Goal: Task Accomplishment & Management: Use online tool/utility

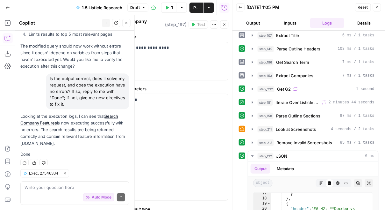
scroll to position [1, 0]
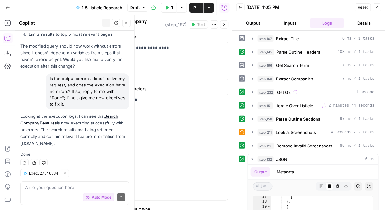
click at [226, 25] on icon "button" at bounding box center [225, 25] width 4 height 4
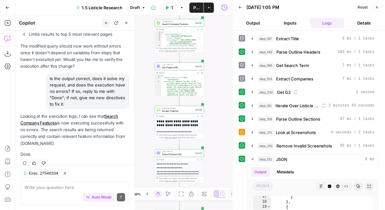
scroll to position [84, 0]
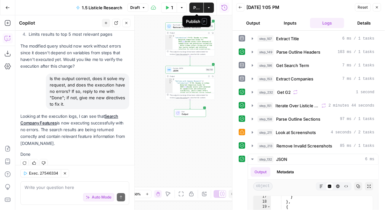
click at [199, 7] on span "Publish" at bounding box center [197, 7] width 6 height 6
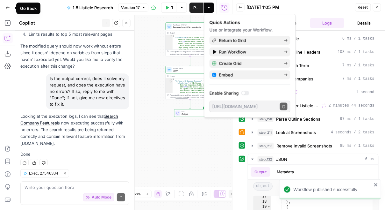
click at [9, 9] on icon "button" at bounding box center [7, 7] width 4 height 4
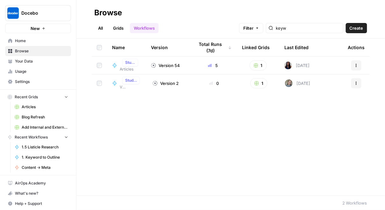
click at [113, 29] on link "Grids" at bounding box center [118, 28] width 18 height 10
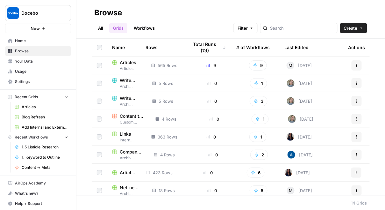
click at [132, 63] on span "Articles" at bounding box center [128, 62] width 17 height 6
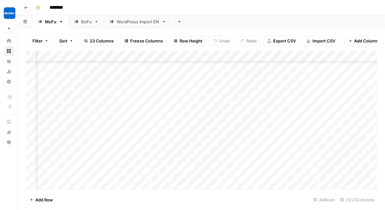
scroll to position [251, 95]
click at [81, 18] on div "BoFu" at bounding box center [86, 21] width 11 height 6
click at [197, 140] on div "Add Column" at bounding box center [202, 120] width 352 height 138
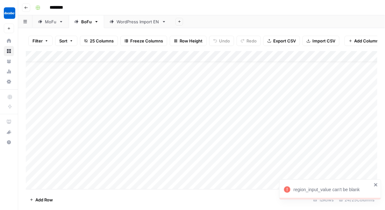
click at [139, 142] on div "Add Column" at bounding box center [202, 120] width 352 height 138
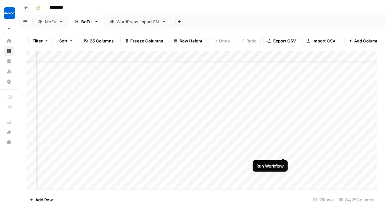
click at [285, 151] on div "Add Column" at bounding box center [202, 120] width 352 height 138
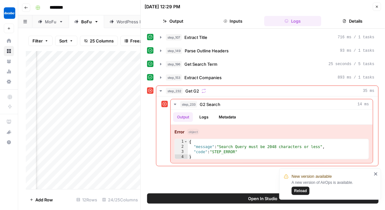
scroll to position [0, 458]
